Goal: Complete application form

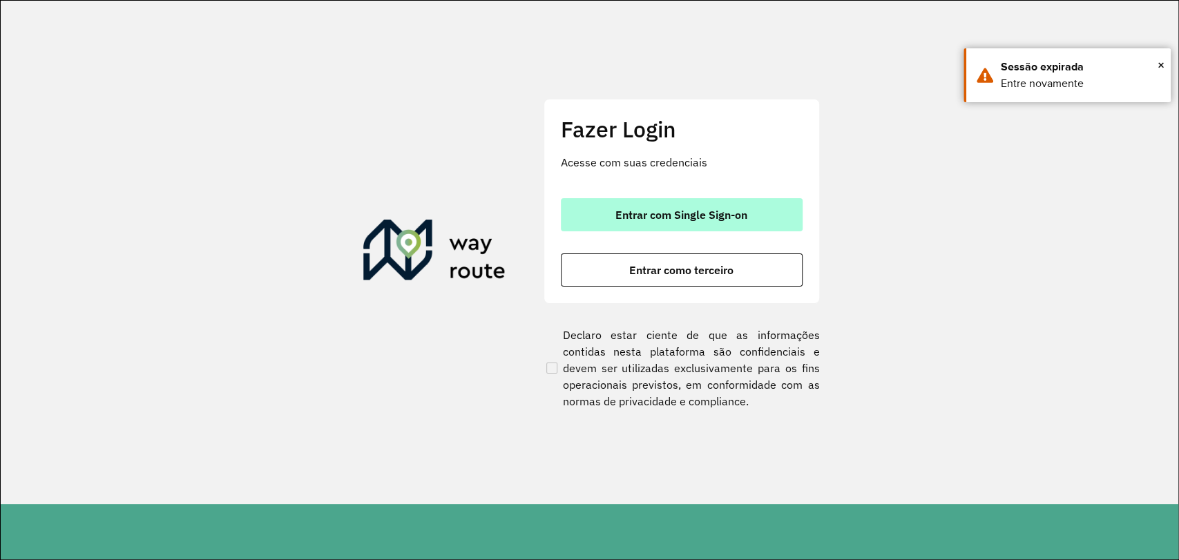
click at [685, 215] on span "Entrar com Single Sign-on" at bounding box center [681, 214] width 132 height 11
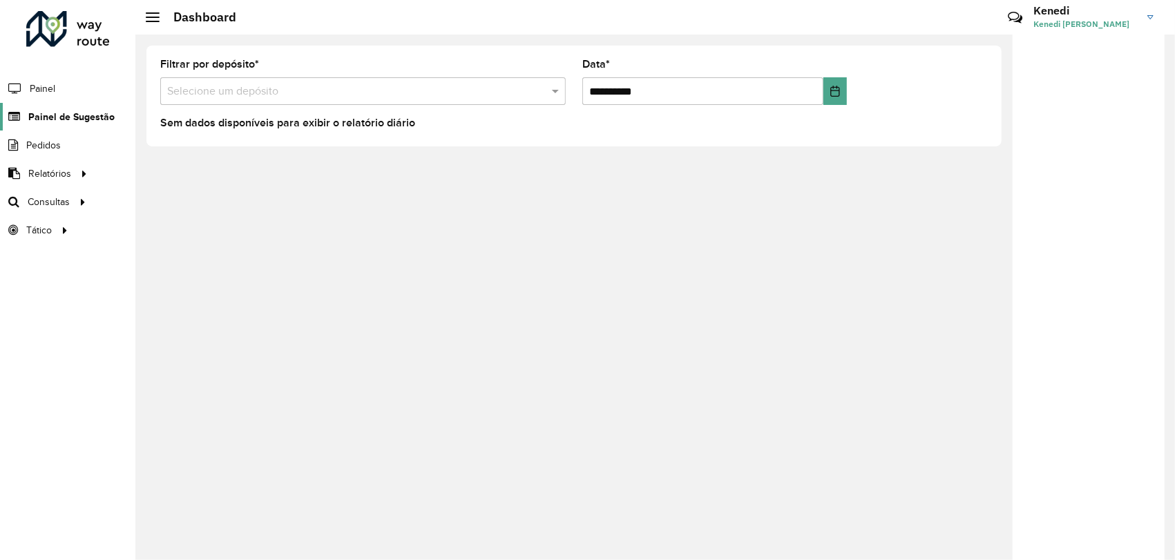
click at [72, 117] on span "Painel de Sugestão" at bounding box center [71, 117] width 86 height 15
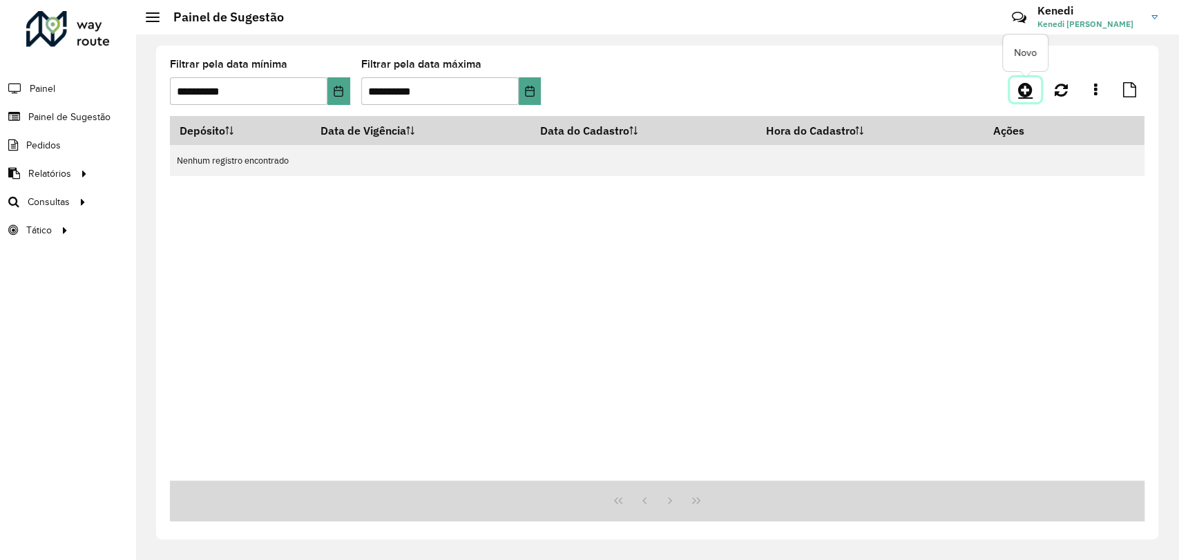
click at [1026, 89] on icon at bounding box center [1025, 89] width 15 height 17
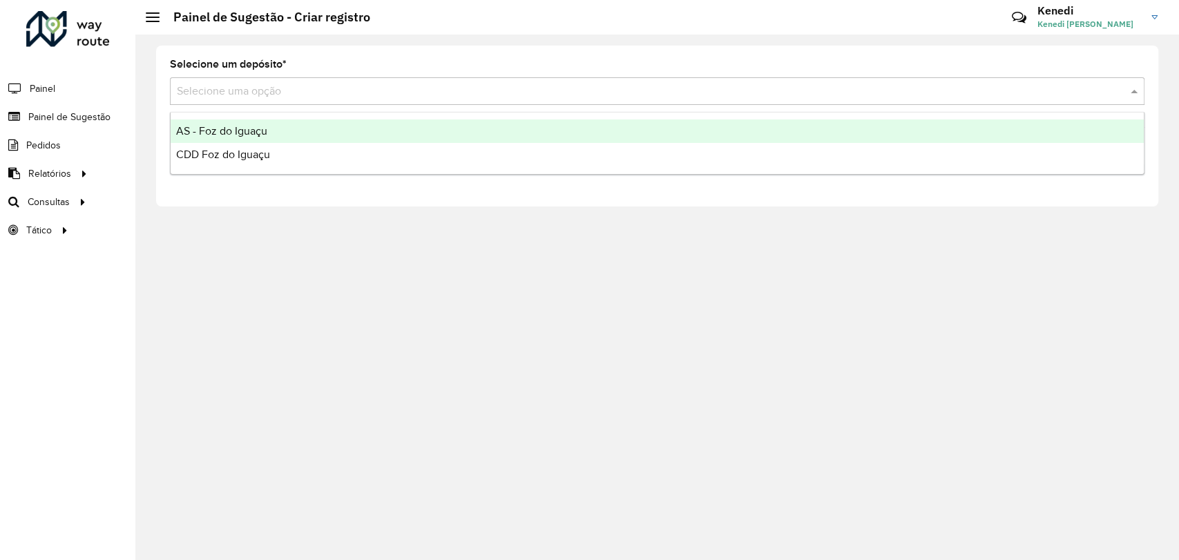
click at [256, 84] on input "text" at bounding box center [643, 92] width 933 height 17
click at [238, 133] on span "AS - Foz do Iguaçu" at bounding box center [221, 131] width 91 height 12
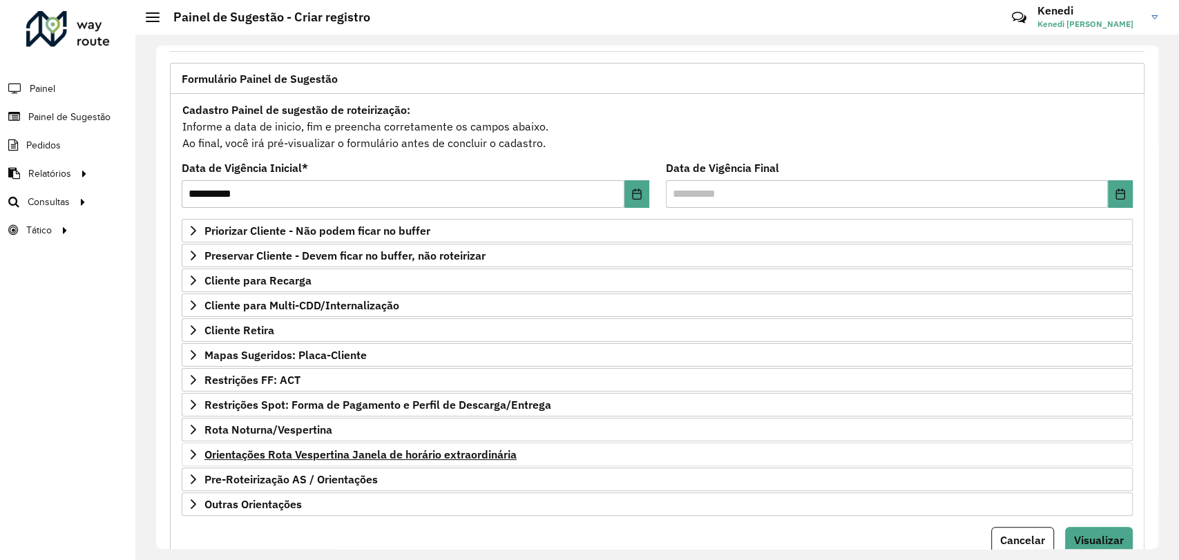
scroll to position [77, 0]
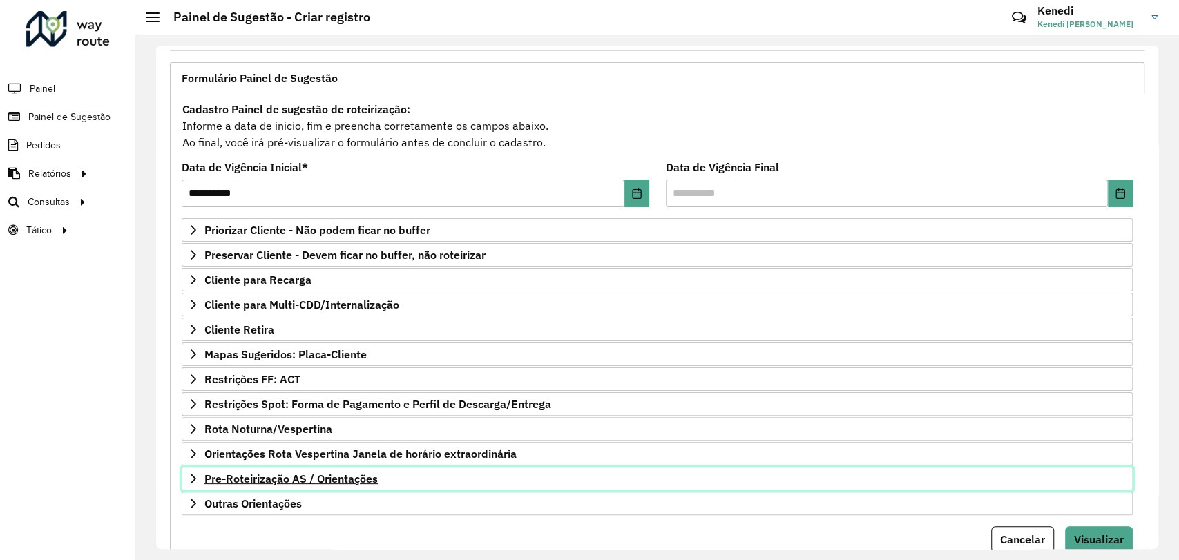
click at [188, 478] on icon at bounding box center [193, 478] width 11 height 11
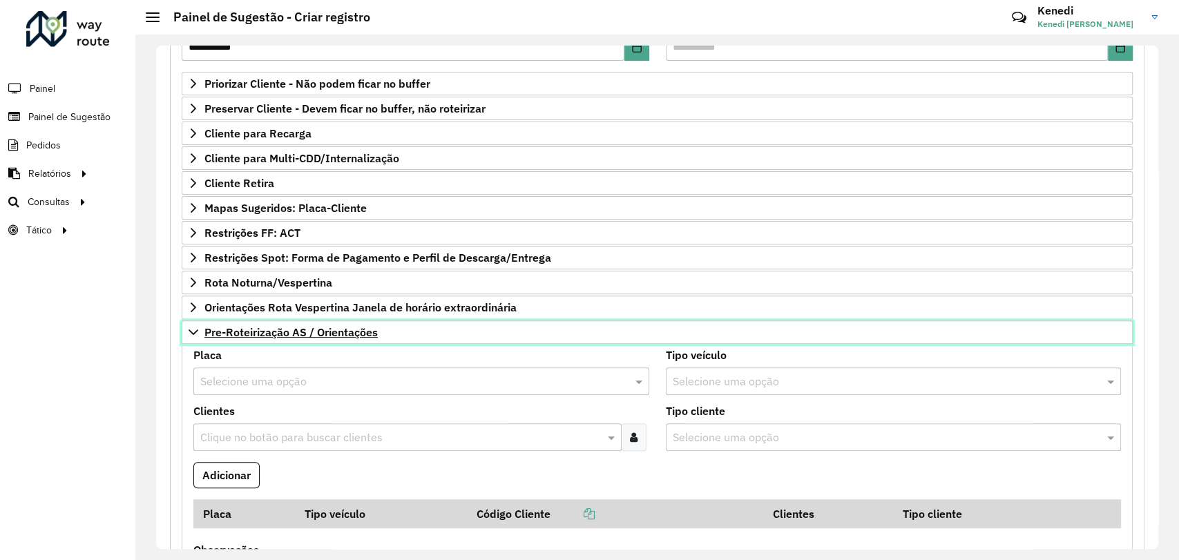
scroll to position [230, 0]
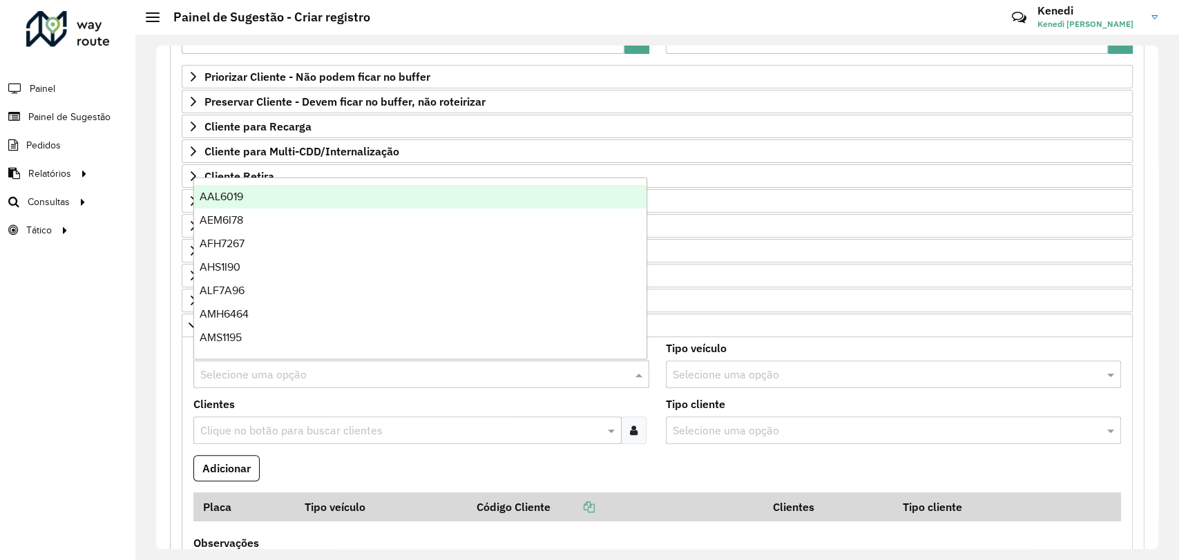
click at [269, 367] on input "text" at bounding box center [407, 375] width 414 height 17
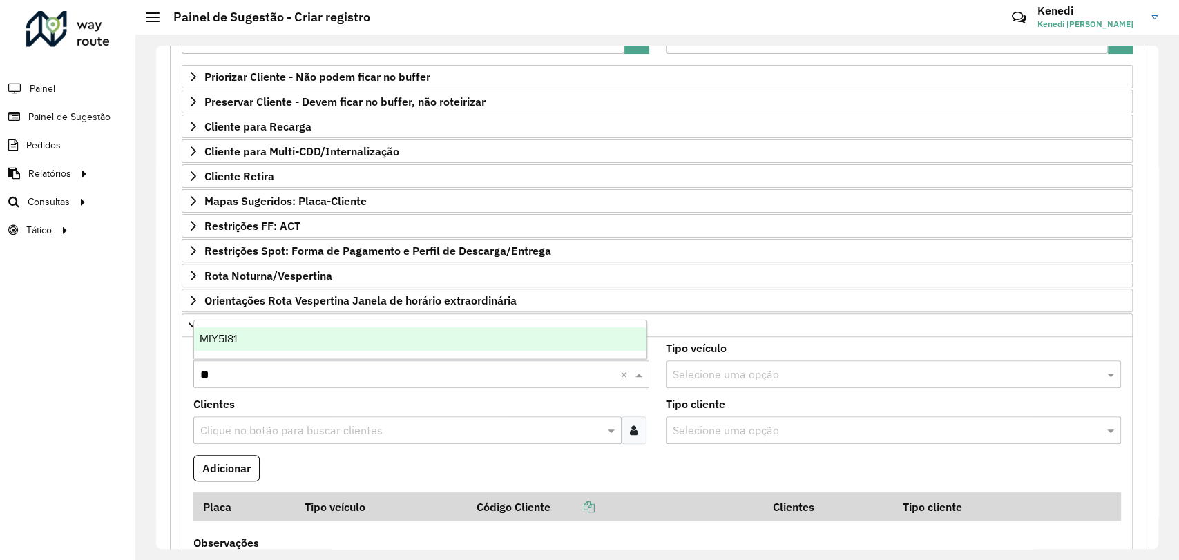
type input "***"
click at [266, 342] on div "MIY5I81" at bounding box center [420, 338] width 452 height 23
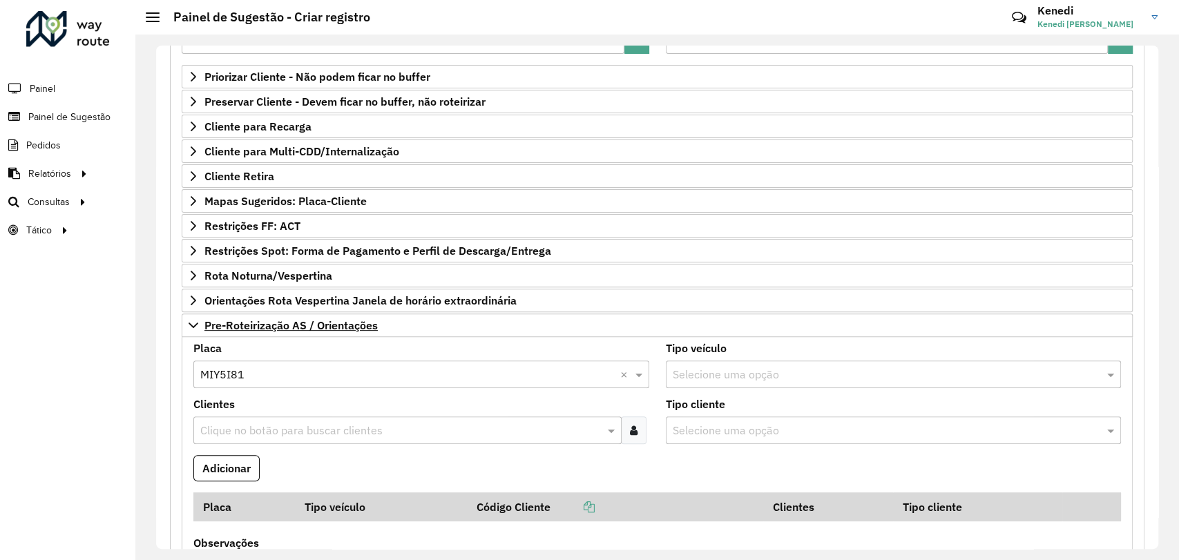
click at [258, 425] on input "text" at bounding box center [400, 431] width 407 height 17
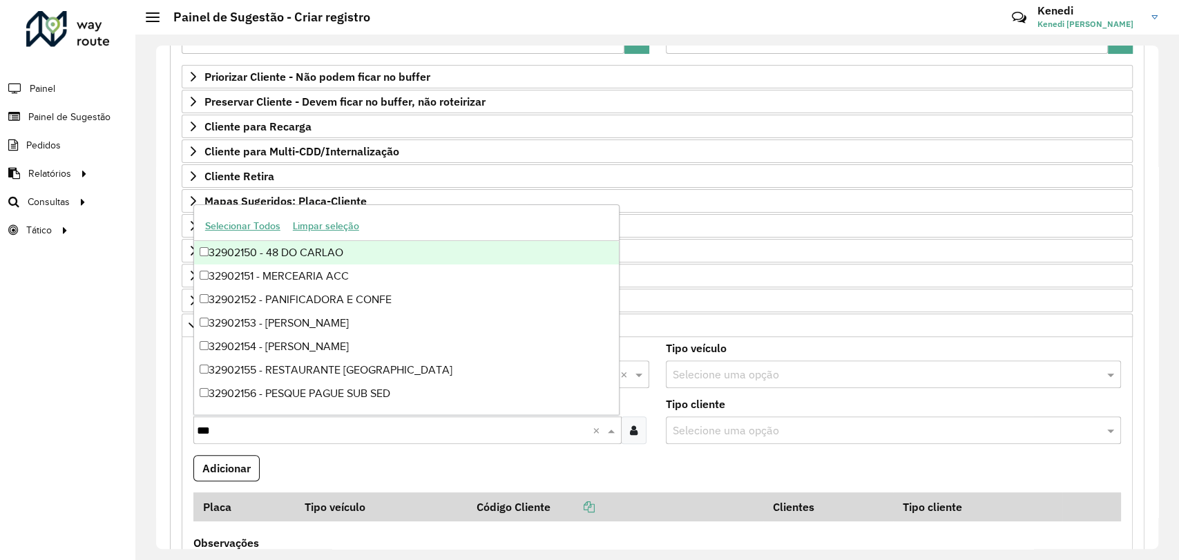
type input "****"
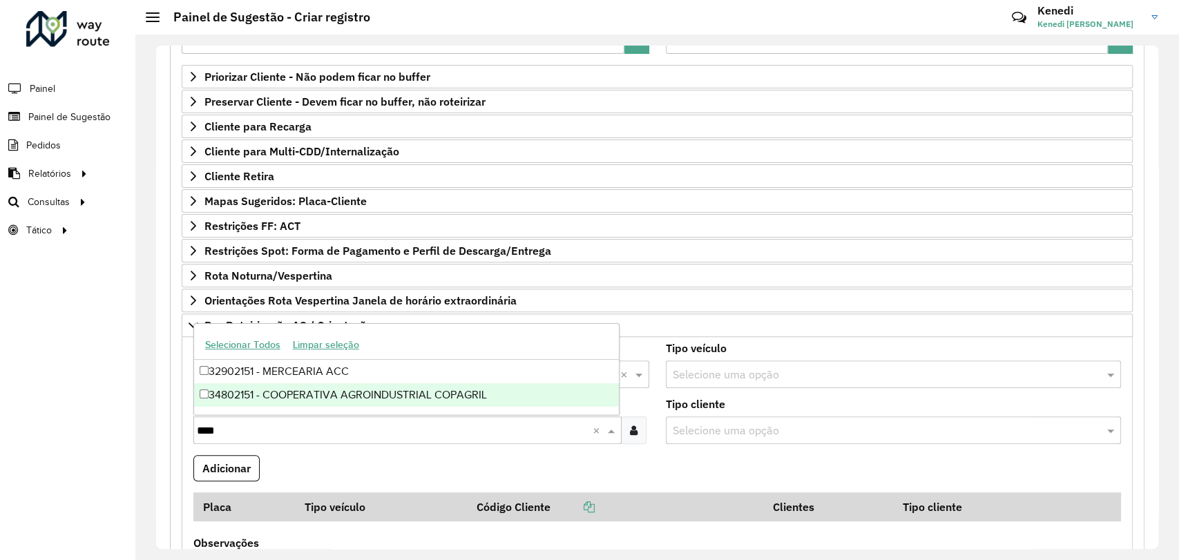
click at [254, 398] on div "34802151 - COOPERATIVA AGROINDUSTRIAL COPAGRIL" at bounding box center [406, 394] width 425 height 23
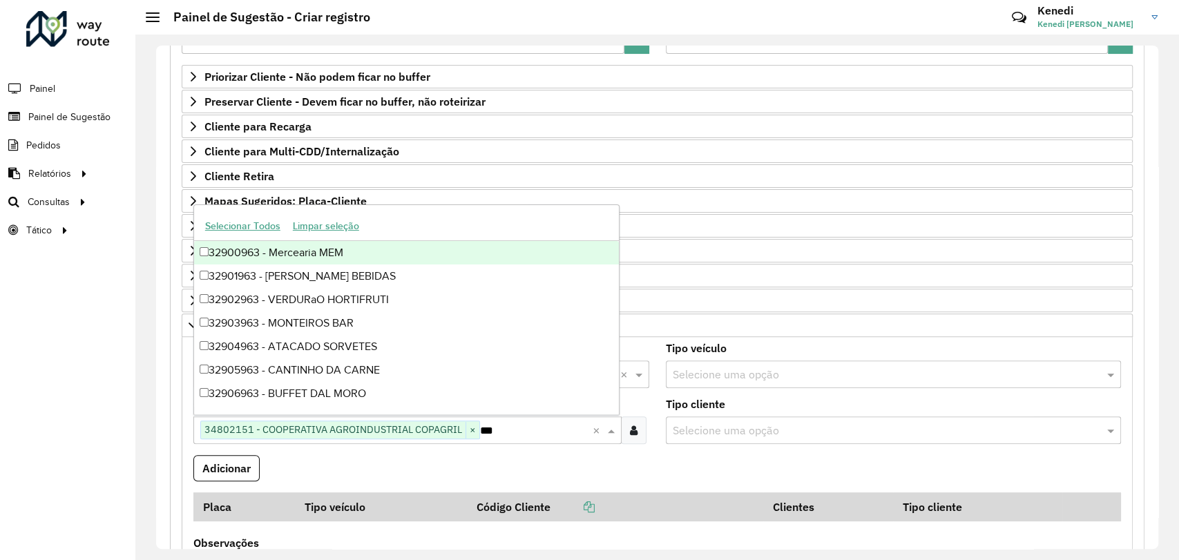
type input "****"
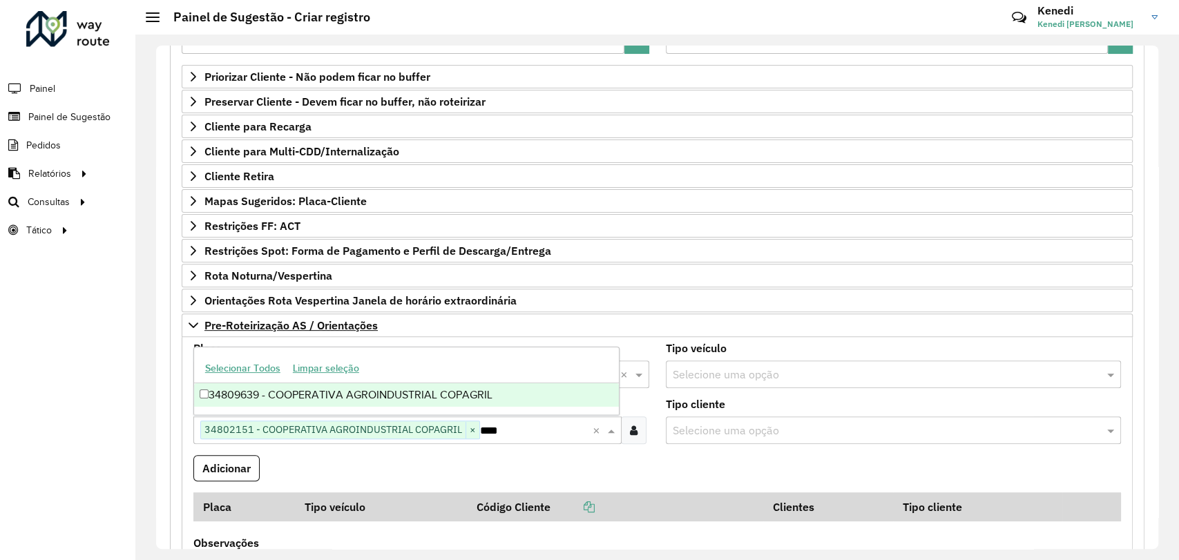
click at [417, 396] on div "34809639 - COOPERATIVA AGROINDUSTRIAL COPAGRIL" at bounding box center [406, 394] width 425 height 23
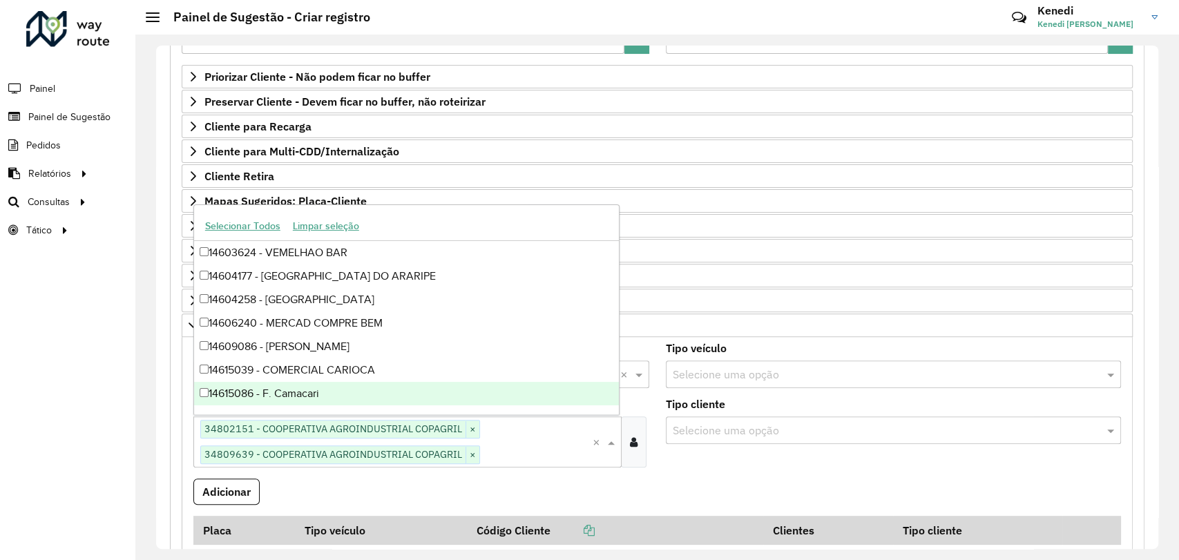
click at [736, 480] on formly-field "Adicionar" at bounding box center [657, 497] width 944 height 37
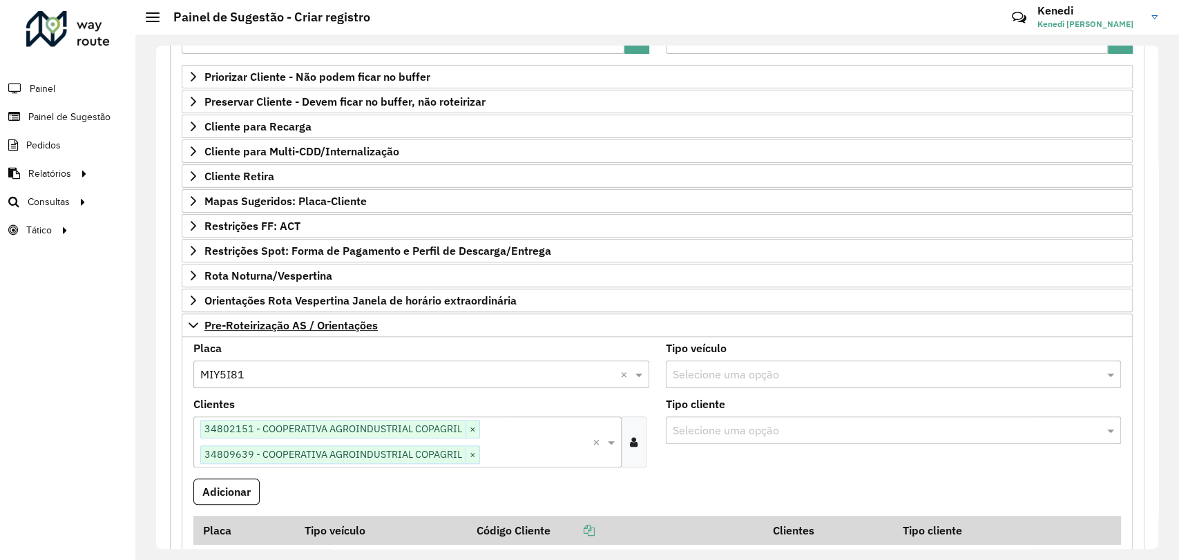
click at [356, 488] on formly-field "Adicionar" at bounding box center [657, 497] width 944 height 37
click at [239, 491] on button "Adicionar" at bounding box center [226, 492] width 66 height 26
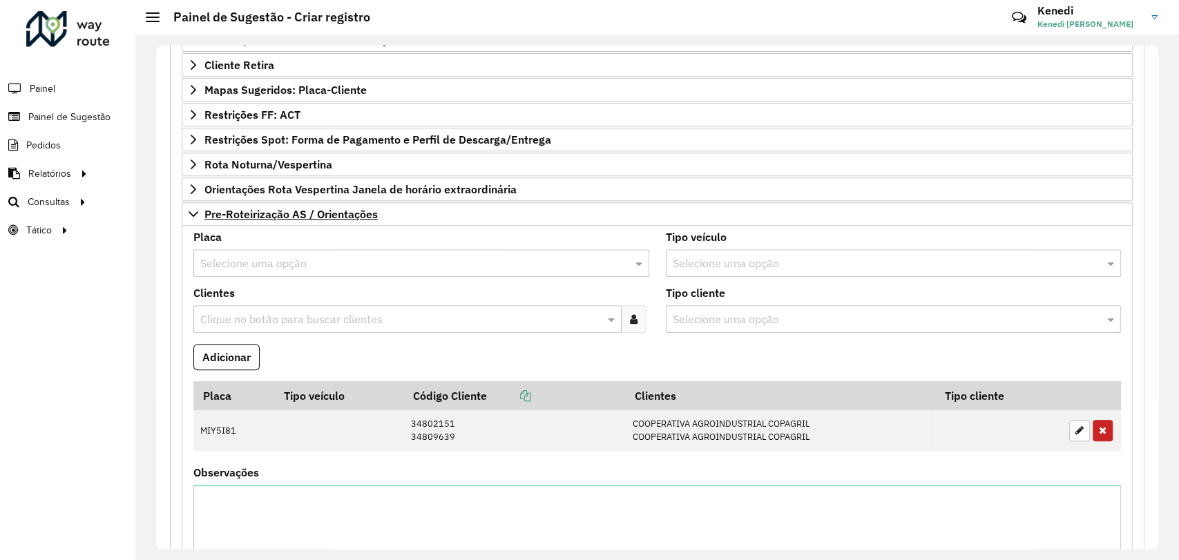
scroll to position [383, 0]
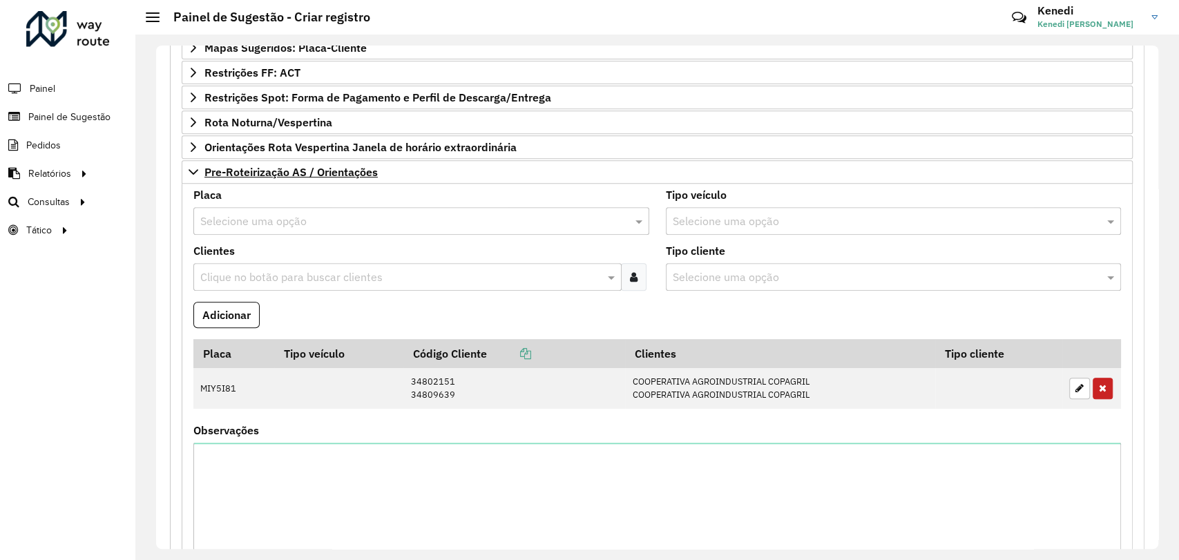
click at [348, 224] on input "text" at bounding box center [407, 221] width 414 height 17
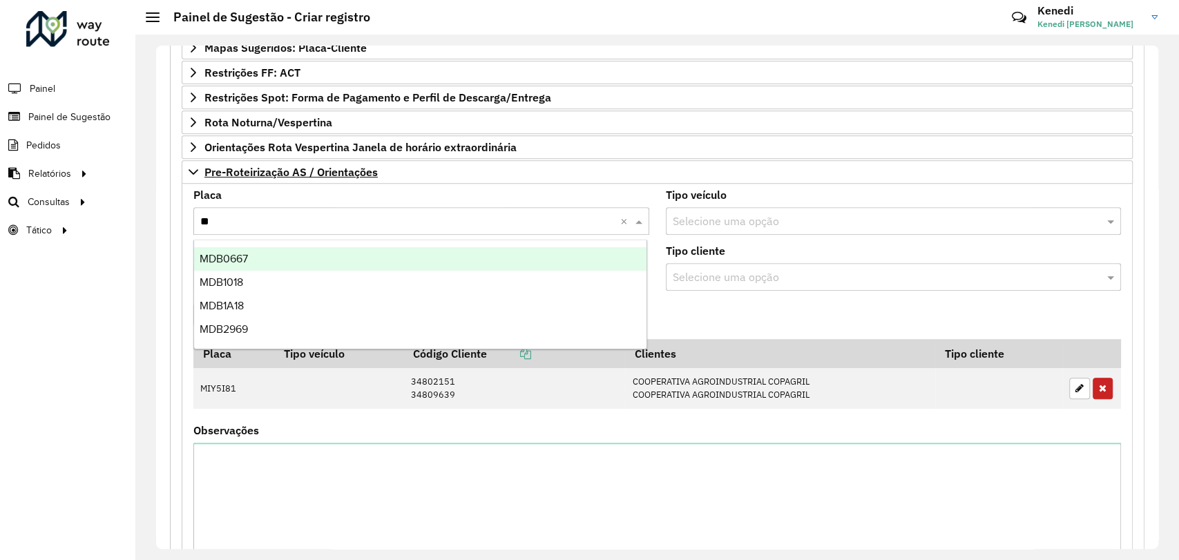
type input "***"
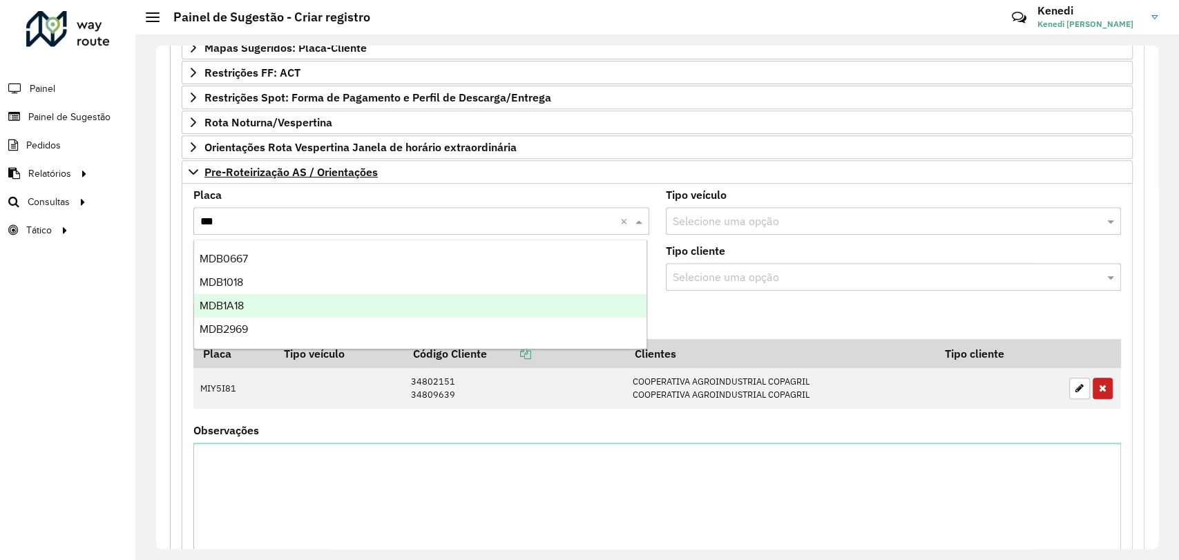
click at [236, 300] on span "MDB1A18" at bounding box center [222, 306] width 44 height 12
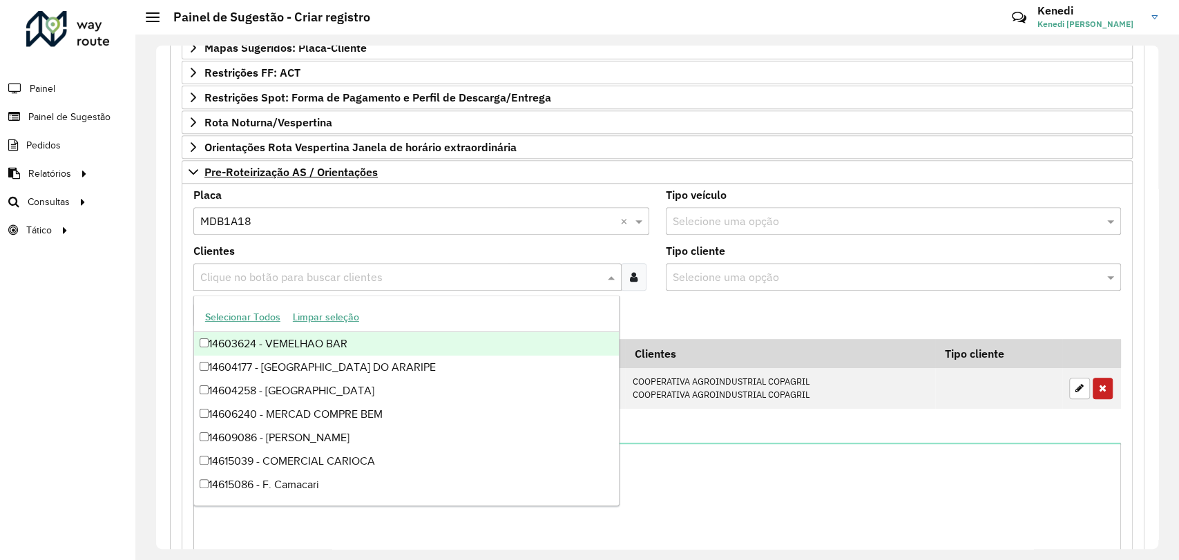
click at [253, 284] on div "Clique no botão para buscar clientes" at bounding box center [407, 277] width 428 height 28
type input "****"
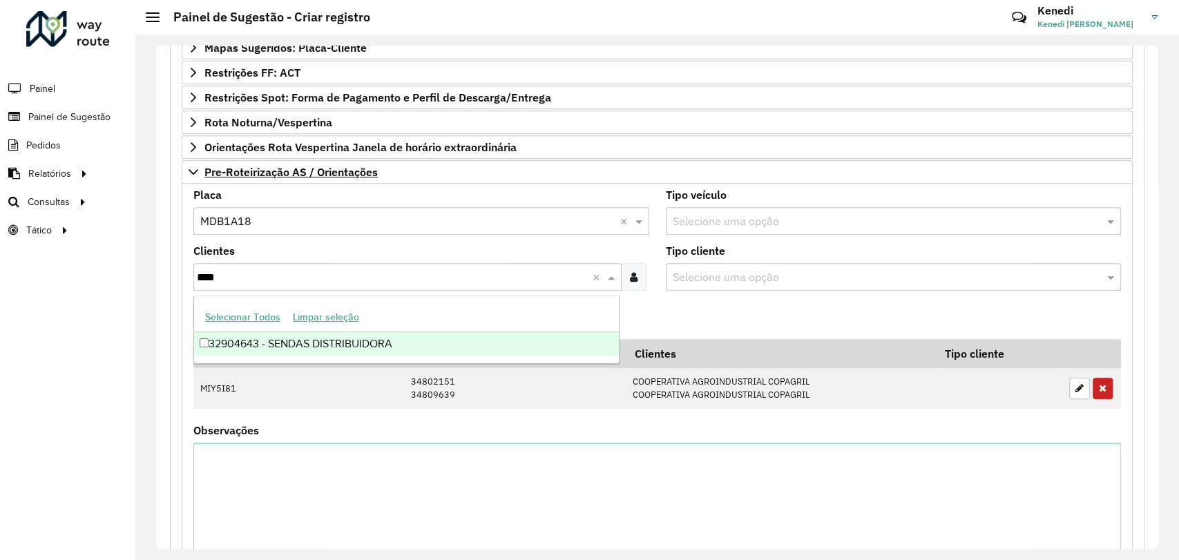
click at [273, 349] on div "32904643 - SENDAS DISTRIBUIDORA" at bounding box center [406, 343] width 425 height 23
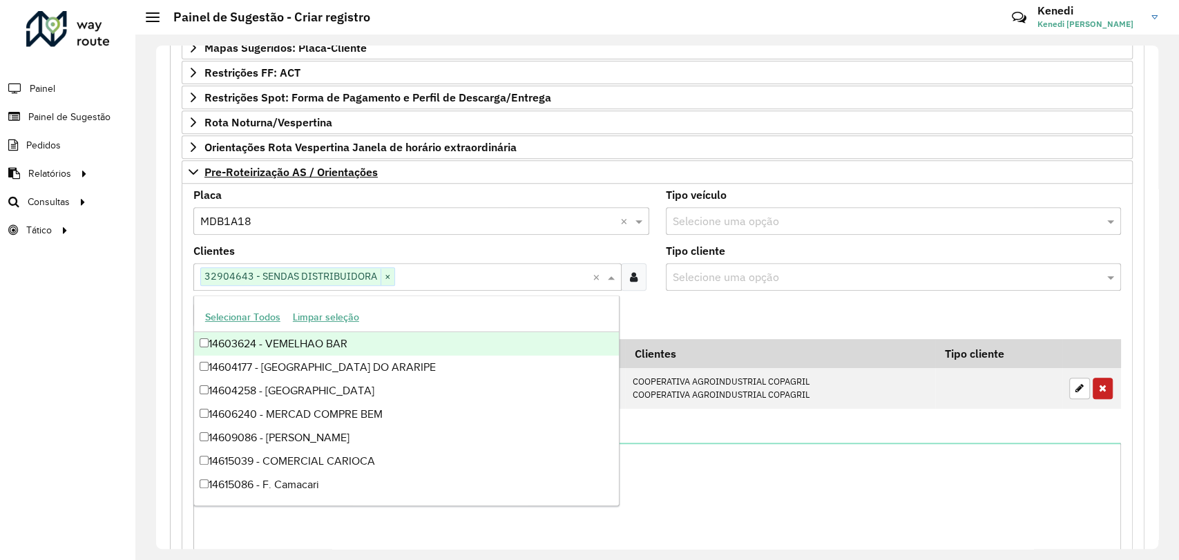
click at [702, 315] on formly-field "Adicionar" at bounding box center [657, 320] width 944 height 37
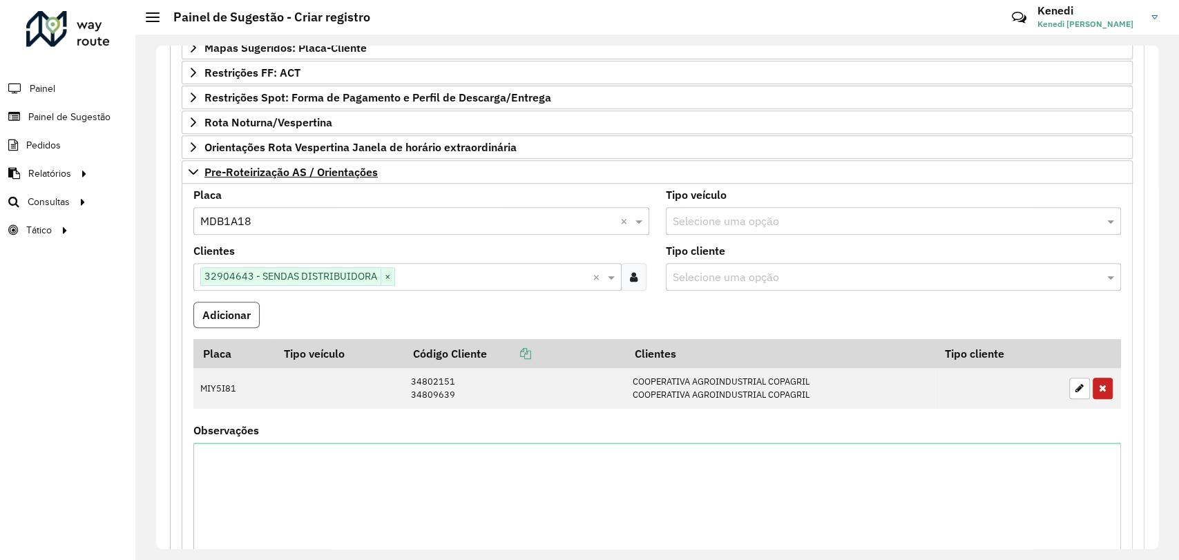
click at [220, 306] on button "Adicionar" at bounding box center [226, 315] width 66 height 26
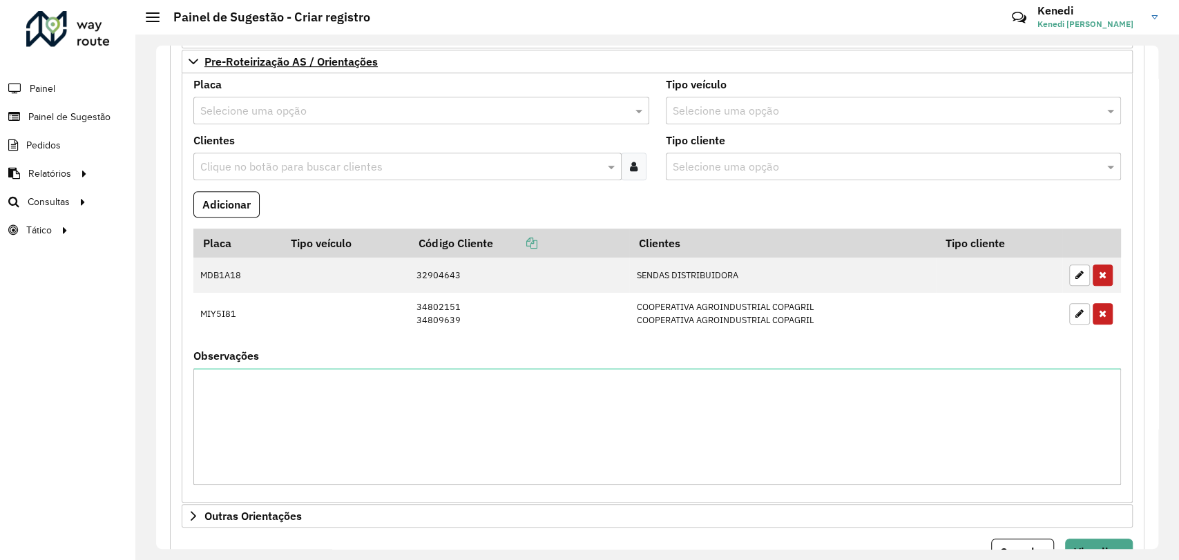
scroll to position [556, 0]
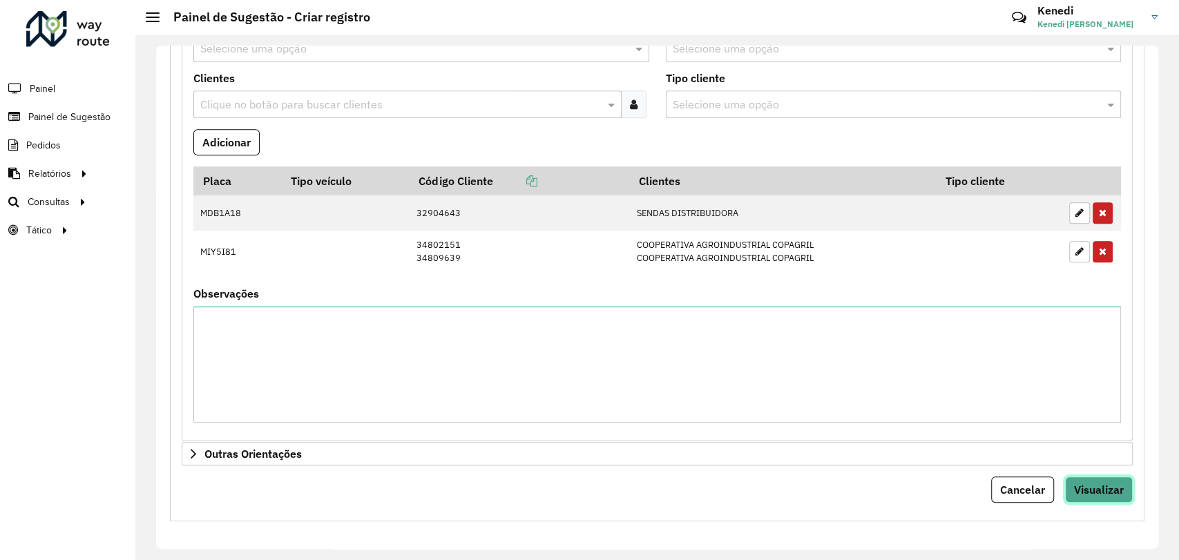
click at [1101, 491] on span "Visualizar" at bounding box center [1099, 490] width 50 height 14
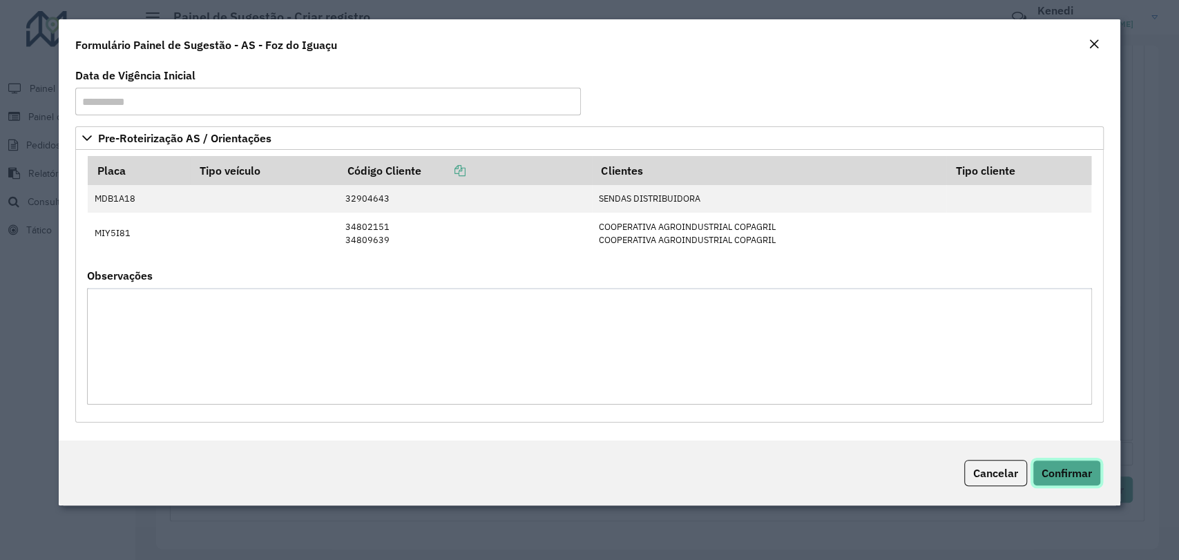
drag, startPoint x: 1055, startPoint y: 460, endPoint x: 1062, endPoint y: 472, distance: 13.6
click at [1055, 460] on button "Confirmar" at bounding box center [1066, 473] width 68 height 26
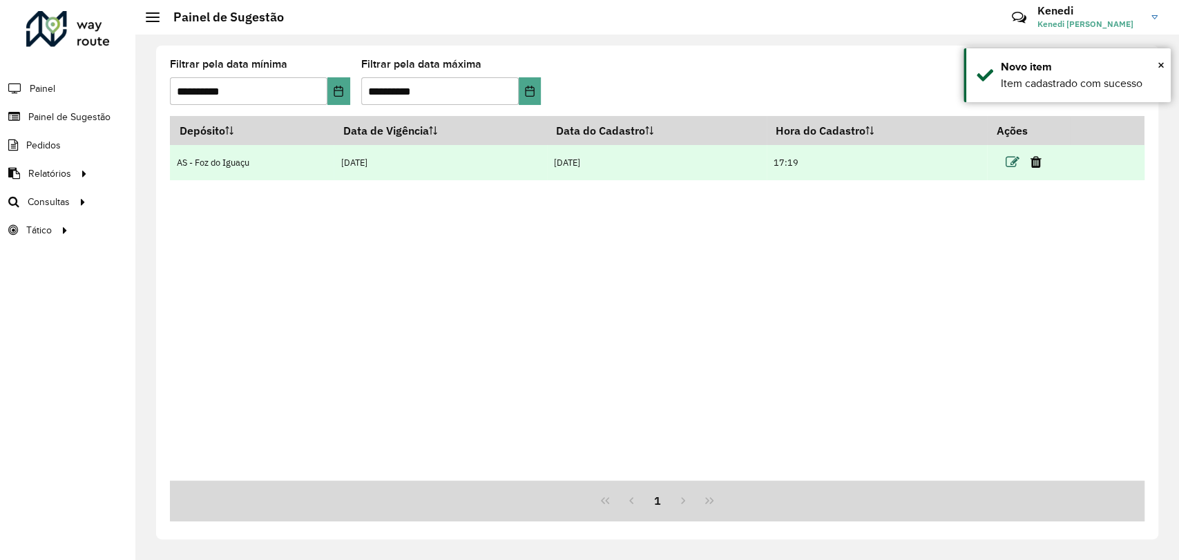
click at [1010, 162] on icon at bounding box center [1012, 162] width 14 height 14
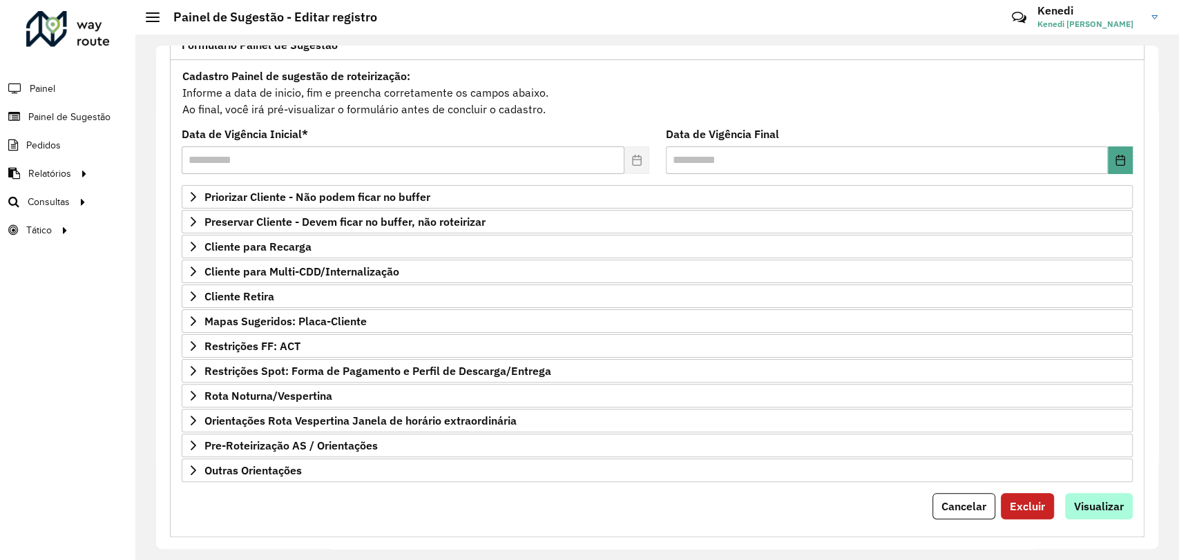
scroll to position [126, 0]
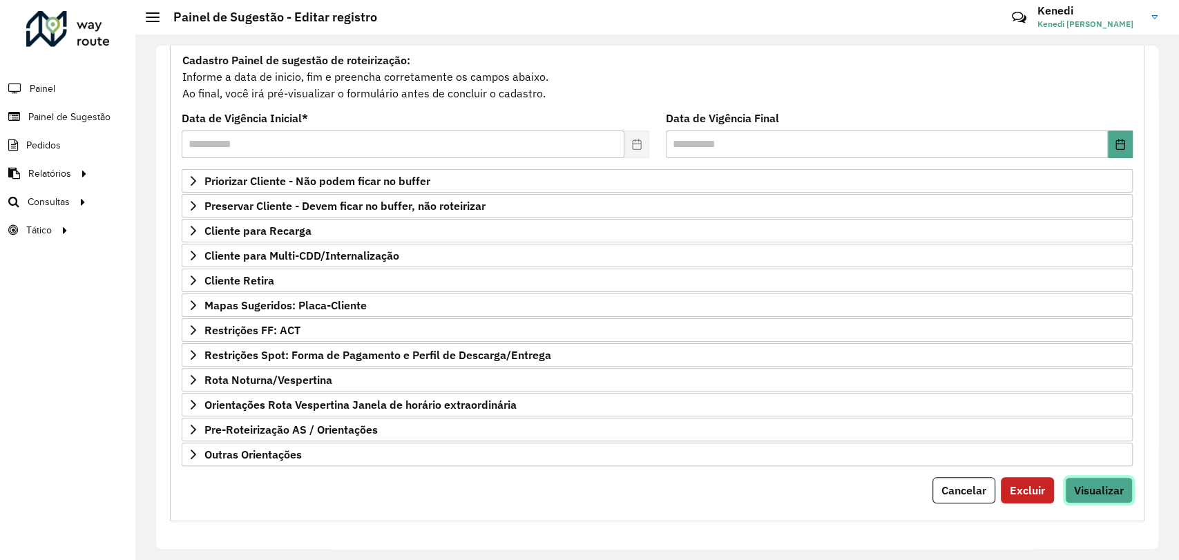
click at [1103, 479] on button "Visualizar" at bounding box center [1099, 490] width 68 height 26
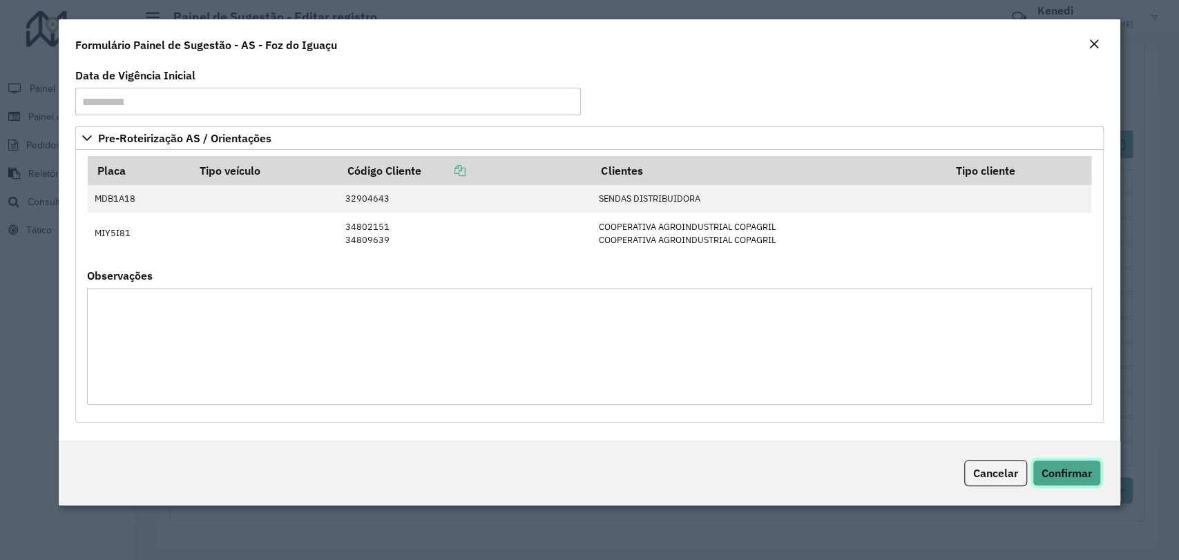
click at [1075, 470] on span "Confirmar" at bounding box center [1066, 473] width 50 height 14
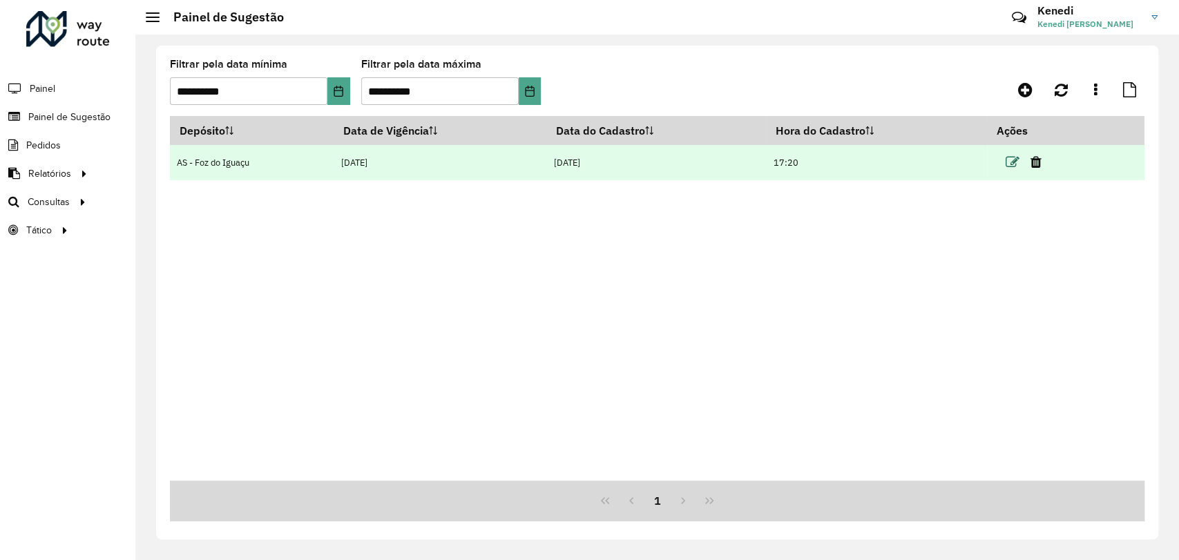
click at [1012, 161] on icon at bounding box center [1012, 162] width 14 height 14
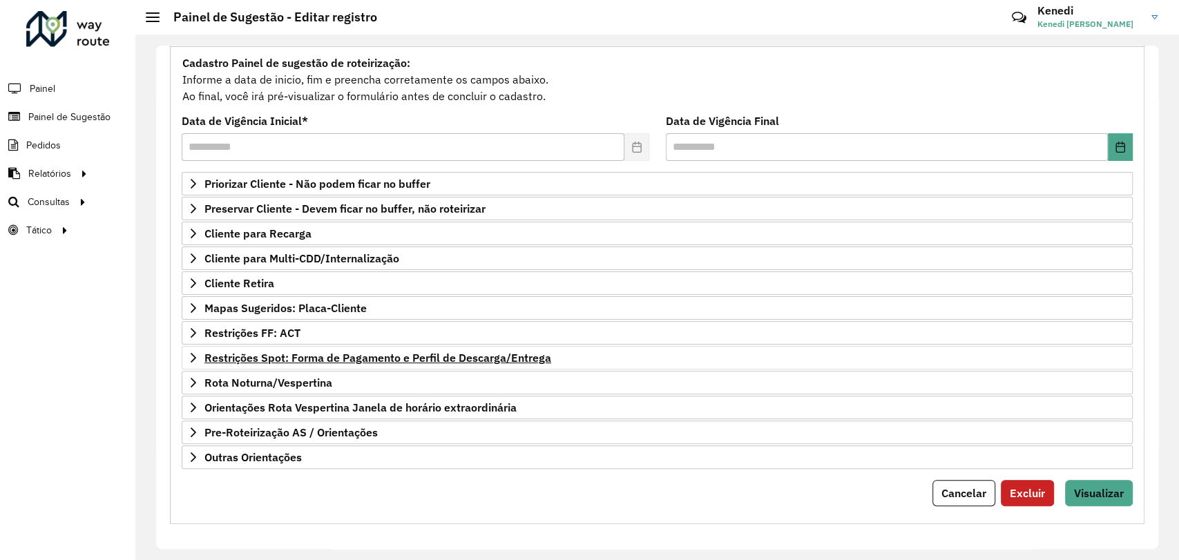
scroll to position [126, 0]
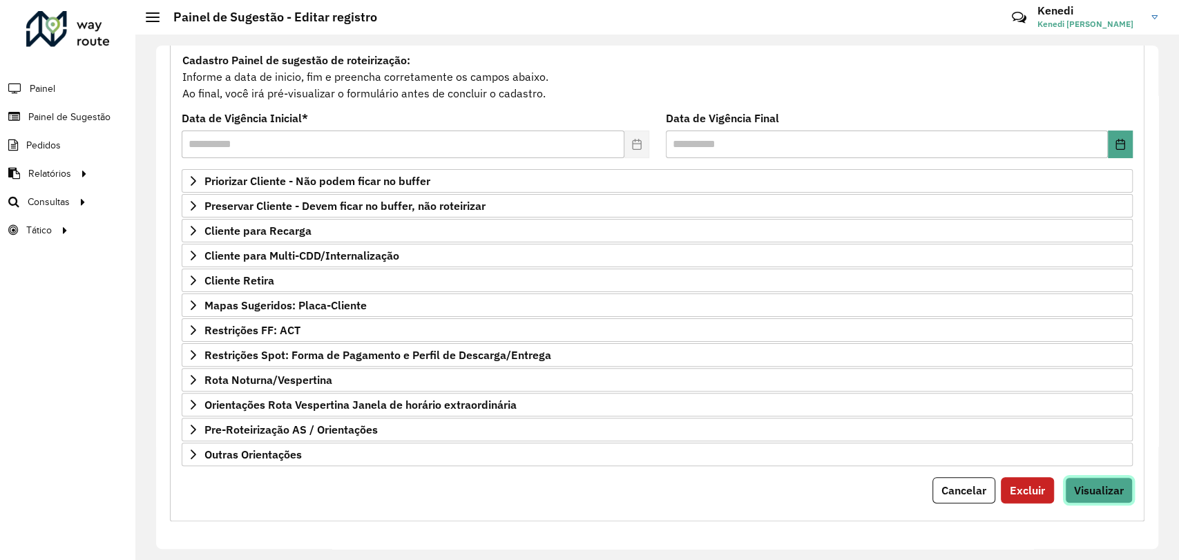
click at [1115, 485] on span "Visualizar" at bounding box center [1099, 490] width 50 height 14
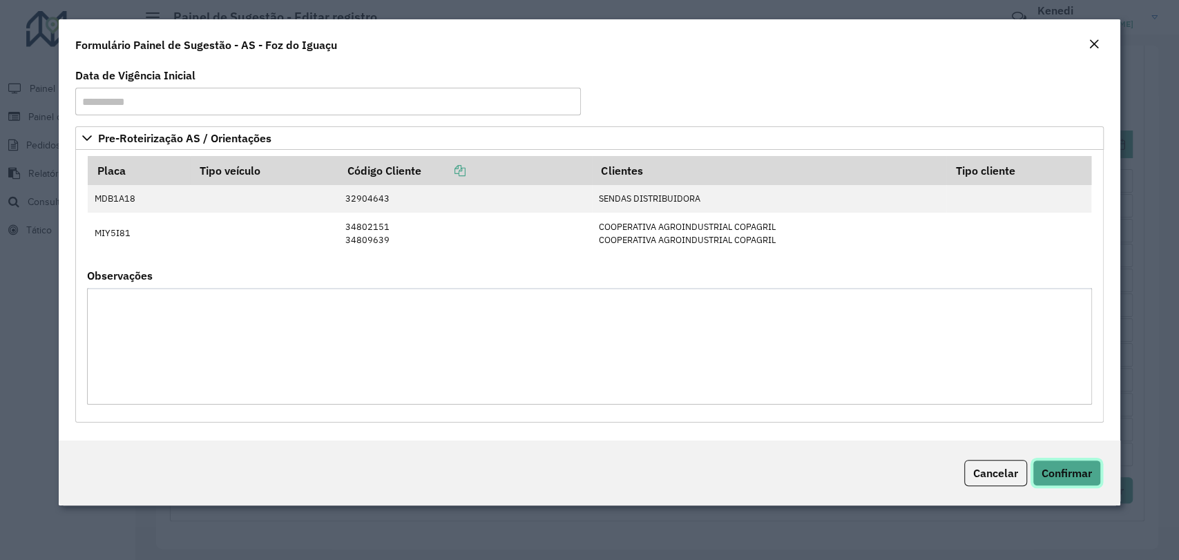
click at [1062, 482] on button "Confirmar" at bounding box center [1066, 473] width 68 height 26
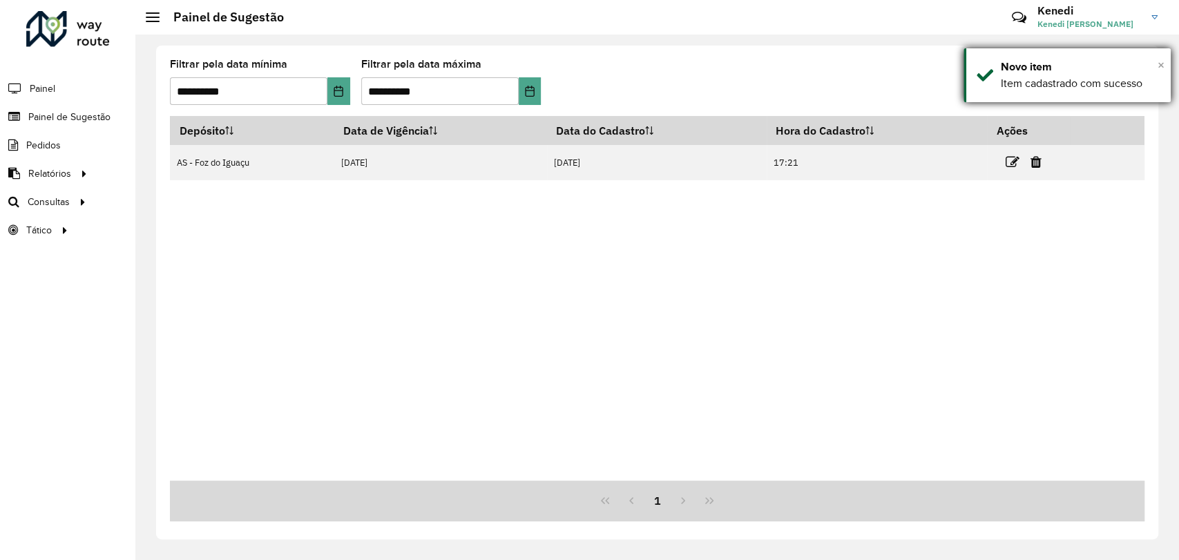
click at [1162, 63] on span "×" at bounding box center [1161, 64] width 7 height 15
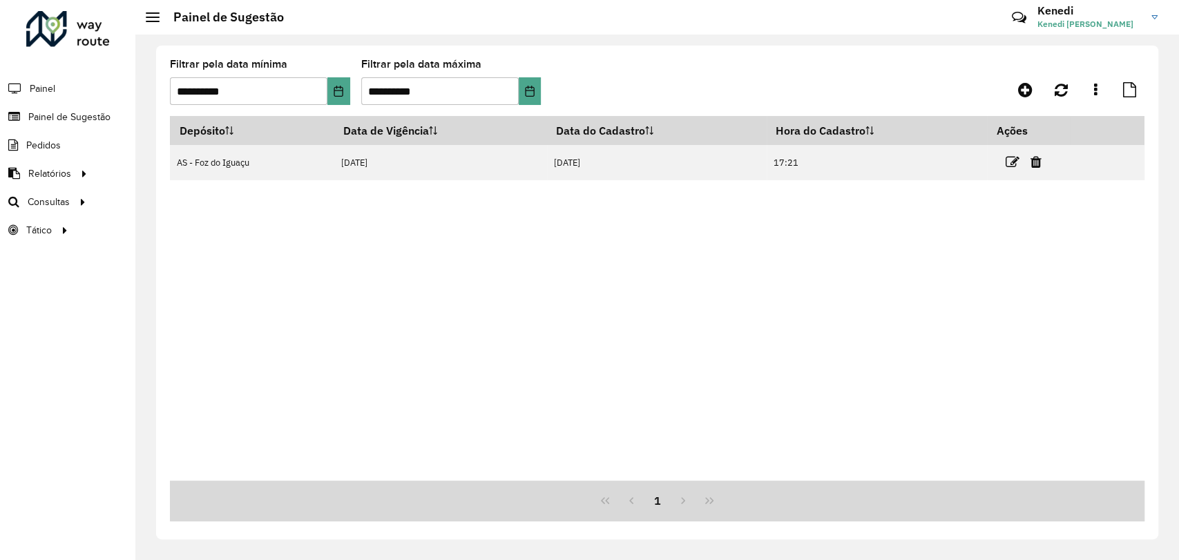
drag, startPoint x: 1030, startPoint y: 253, endPoint x: 695, endPoint y: 194, distance: 340.1
click at [1030, 253] on div "Depósito Data de Vigência Data do Cadastro Hora do Cadastro Ações AS - Foz do I…" at bounding box center [657, 298] width 974 height 365
